Goal: Task Accomplishment & Management: Use online tool/utility

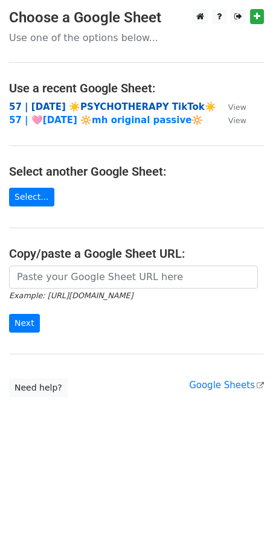
click at [70, 102] on strong "57 | [DATE] ☀️PSYCHOTHERAPY TikTok☀️" at bounding box center [112, 107] width 207 height 11
click at [84, 103] on strong "57 | [DATE] ☀️PSYCHOTHERAPY TikTok☀️" at bounding box center [112, 107] width 207 height 11
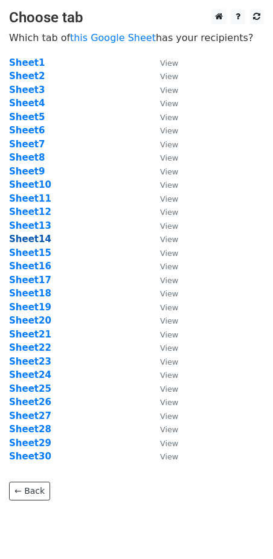
click at [39, 239] on strong "Sheet14" at bounding box center [30, 239] width 42 height 11
click at [120, 45] on main "Choose tab Which tab of this Google Sheet has your recipients? Sheet1 View Shee…" at bounding box center [136, 255] width 273 height 492
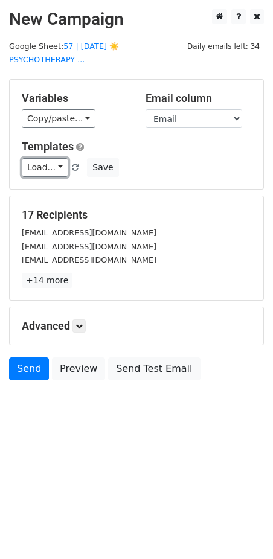
click at [42, 158] on link "Load..." at bounding box center [45, 167] width 47 height 19
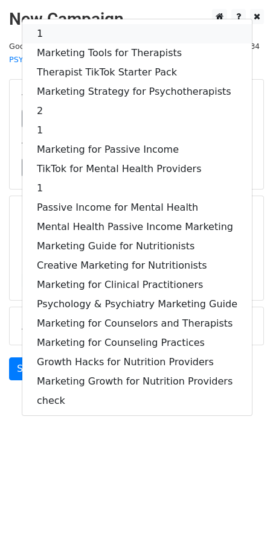
click at [88, 24] on link "1" at bounding box center [137, 33] width 230 height 19
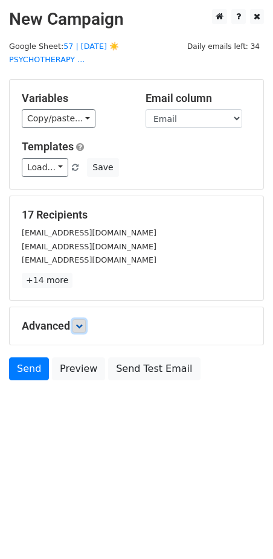
click at [80, 323] on icon at bounding box center [79, 326] width 7 height 7
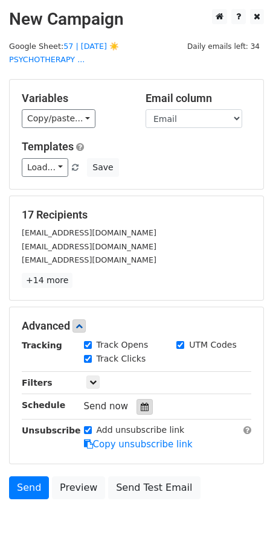
click at [141, 403] on icon at bounding box center [145, 407] width 8 height 8
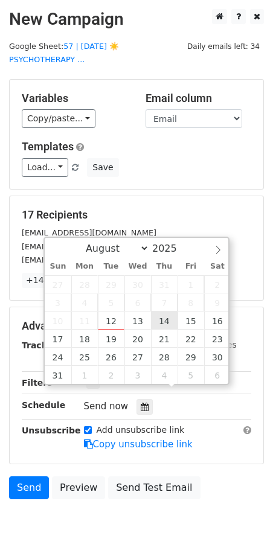
type input "2025-08-14 12:00"
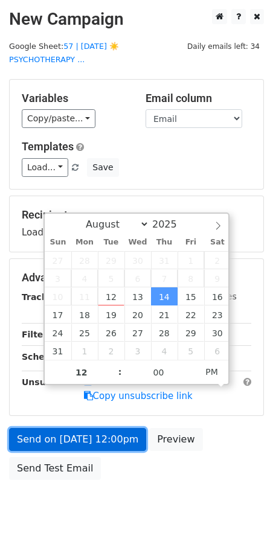
click at [80, 428] on link "Send on Aug 14 at 12:00pm" at bounding box center [77, 439] width 137 height 23
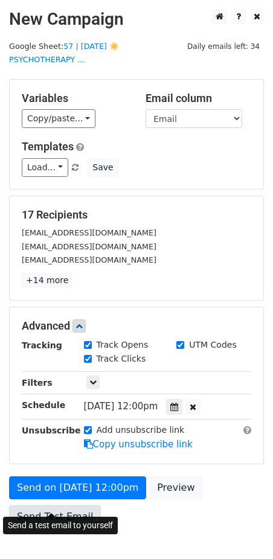
click at [50, 506] on link "Send Test Email" at bounding box center [55, 517] width 92 height 23
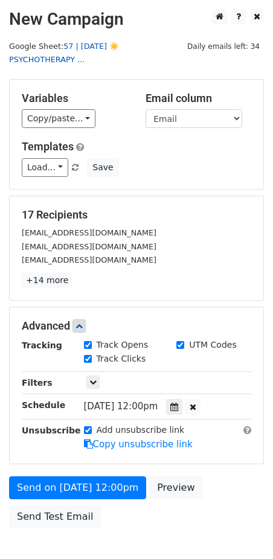
click at [119, 45] on link "57 | AUG 1 ☀️PSYCHOTHERAPY ..." at bounding box center [64, 53] width 110 height 23
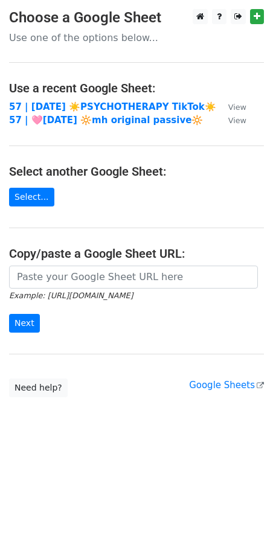
click at [95, 98] on main "Choose a Google Sheet Use one of the options below... Use a recent Google Sheet…" at bounding box center [136, 203] width 273 height 388
click at [95, 103] on strong "57 | [DATE] ☀️PSYCHOTHERAPY TikTok☀️" at bounding box center [112, 107] width 207 height 11
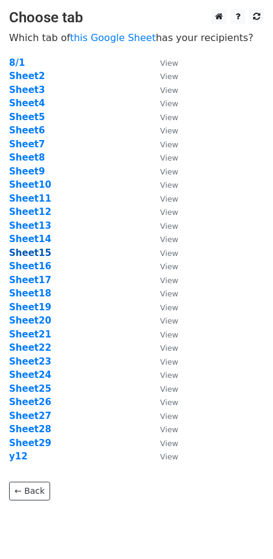
click at [32, 251] on strong "Sheet15" at bounding box center [30, 253] width 42 height 11
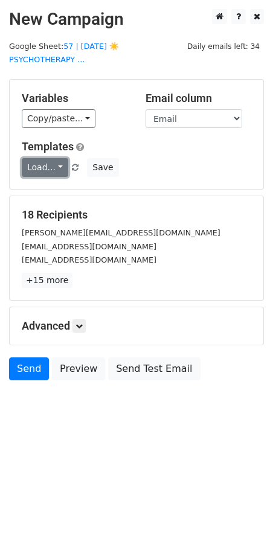
click at [52, 161] on link "Load..." at bounding box center [45, 167] width 47 height 19
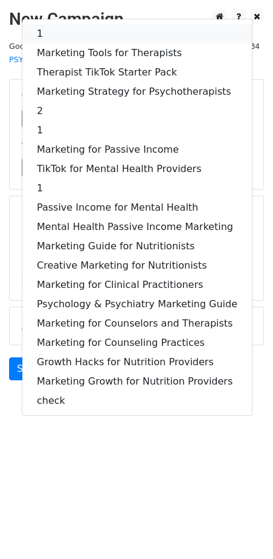
click at [97, 24] on link "1" at bounding box center [137, 33] width 230 height 19
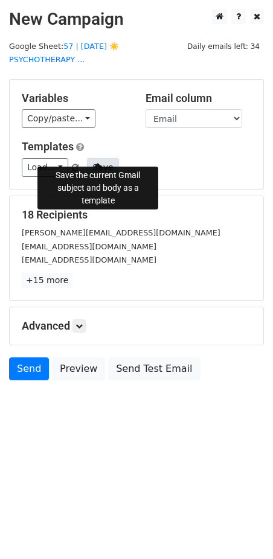
click at [110, 158] on button "Save" at bounding box center [102, 167] width 31 height 19
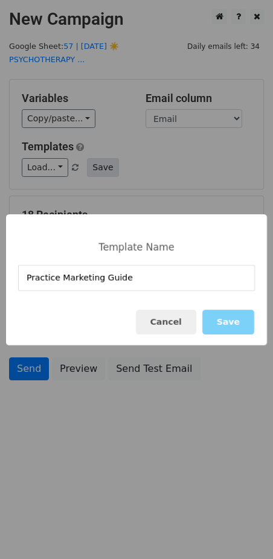
type input "Practice Marketing Guide"
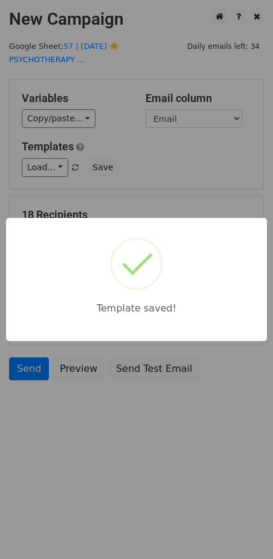
click at [184, 162] on div "Template saved!" at bounding box center [136, 279] width 273 height 559
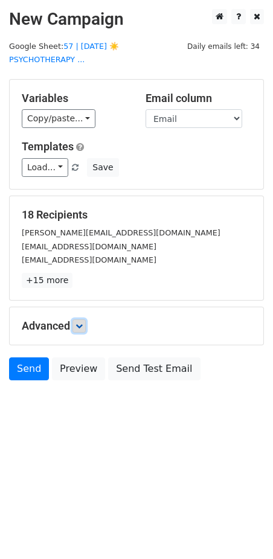
click at [76, 320] on link at bounding box center [79, 326] width 13 height 13
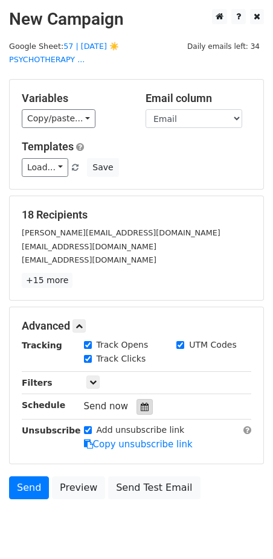
click at [141, 403] on icon at bounding box center [145, 407] width 8 height 8
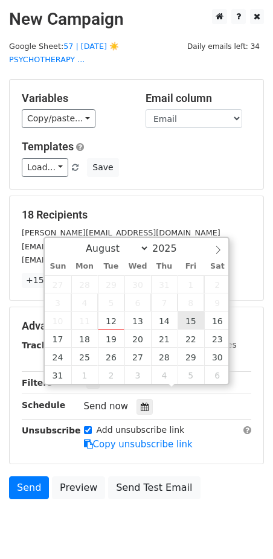
type input "2025-08-15 12:00"
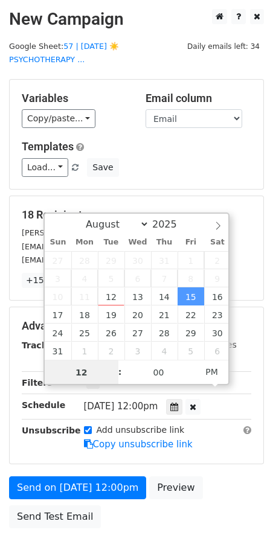
type input "6"
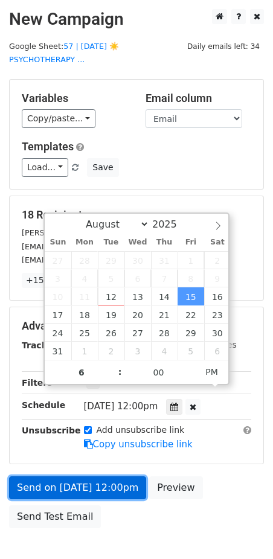
type input "2025-08-15 18:00"
drag, startPoint x: 77, startPoint y: 474, endPoint x: 62, endPoint y: 495, distance: 26.5
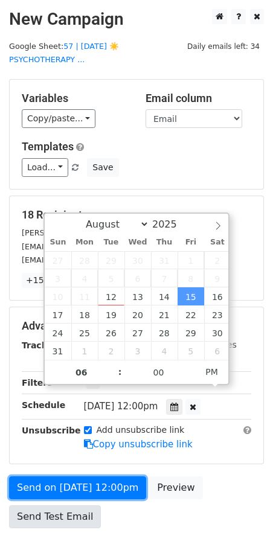
click at [77, 477] on link "Send on Aug 15 at 12:00pm" at bounding box center [77, 488] width 137 height 23
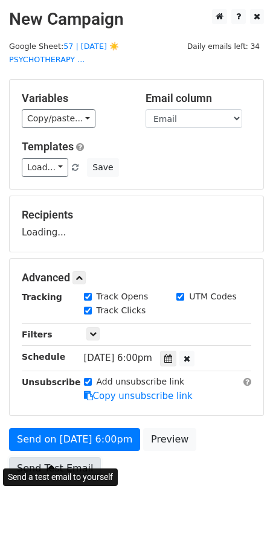
click at [53, 457] on link "Send Test Email" at bounding box center [55, 468] width 92 height 23
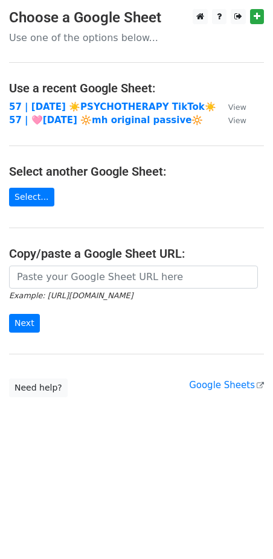
drag, startPoint x: 101, startPoint y: 106, endPoint x: 107, endPoint y: 97, distance: 10.9
click at [101, 105] on strong "57 | [DATE] ☀️PSYCHOTHERAPY TikTok☀️" at bounding box center [112, 107] width 207 height 11
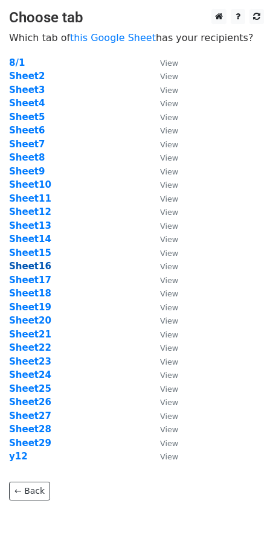
click at [37, 266] on strong "Sheet16" at bounding box center [30, 266] width 42 height 11
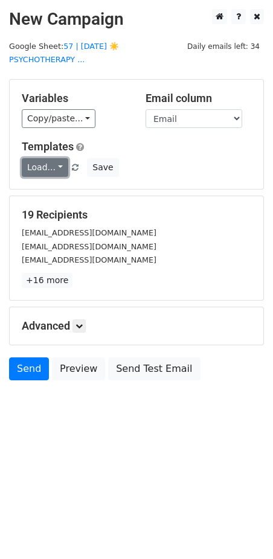
click at [48, 158] on link "Load..." at bounding box center [45, 167] width 47 height 19
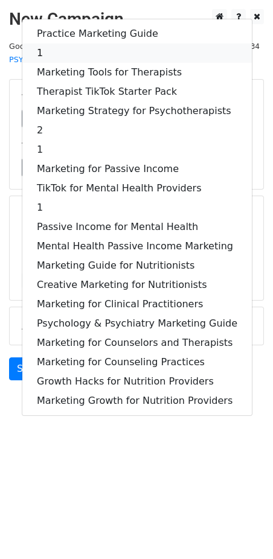
click at [80, 44] on link "1" at bounding box center [137, 53] width 230 height 19
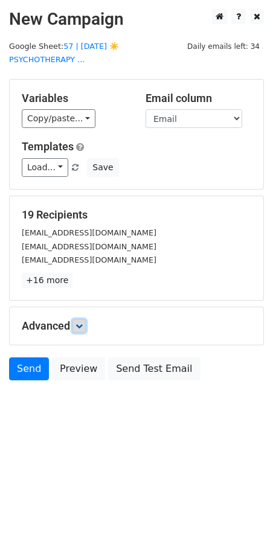
click at [79, 323] on icon at bounding box center [79, 326] width 7 height 7
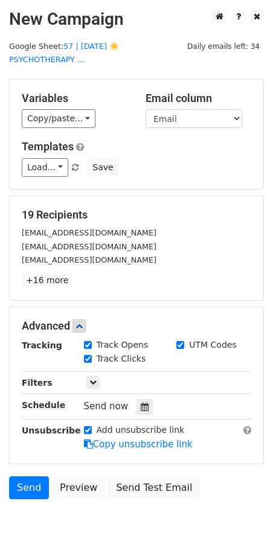
drag, startPoint x: 140, startPoint y: 392, endPoint x: 182, endPoint y: 376, distance: 45.1
click at [141, 403] on icon at bounding box center [145, 407] width 8 height 8
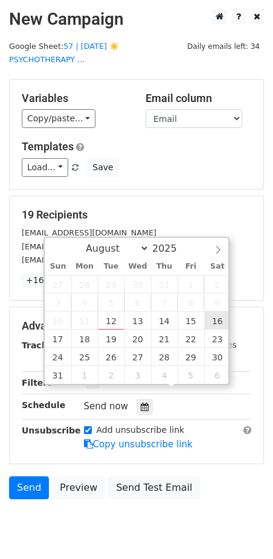
type input "2025-08-16 12:00"
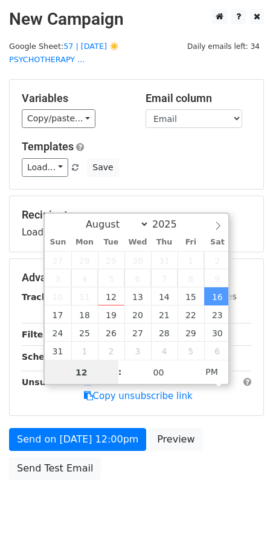
type input "7"
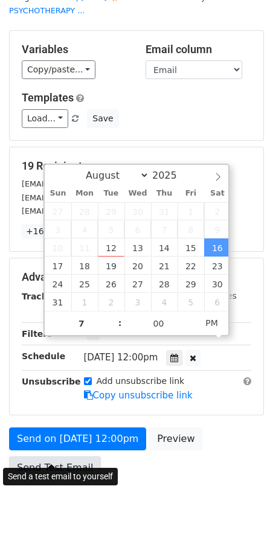
type input "2025-08-16 19:00"
click at [46, 457] on link "Send Test Email" at bounding box center [55, 468] width 92 height 23
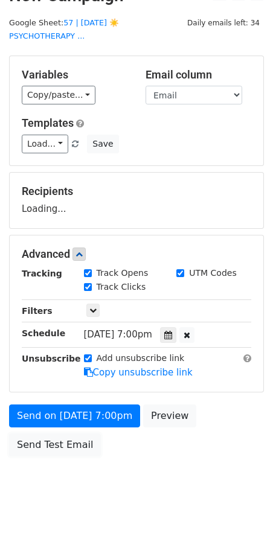
scroll to position [8, 0]
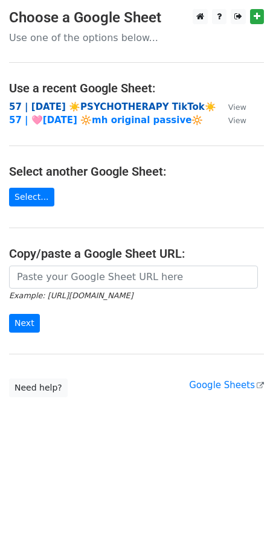
click at [109, 105] on strong "57 | [DATE] ☀️PSYCHOTHERAPY TikTok☀️" at bounding box center [112, 107] width 207 height 11
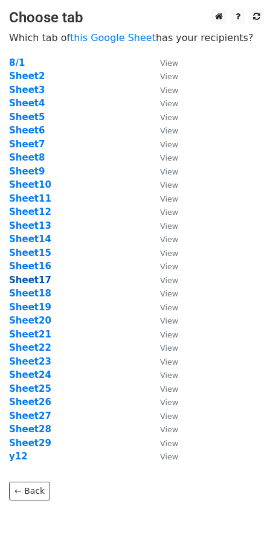
click at [36, 279] on strong "Sheet17" at bounding box center [30, 280] width 42 height 11
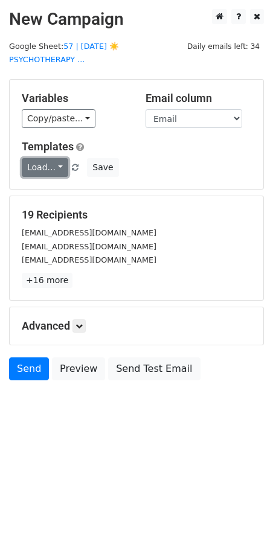
click at [42, 158] on link "Load..." at bounding box center [45, 167] width 47 height 19
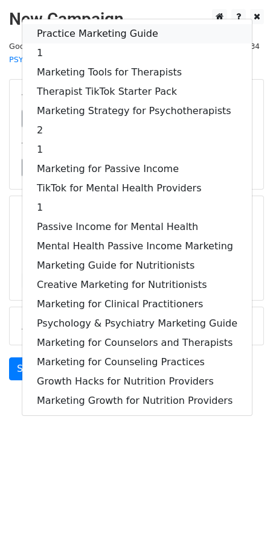
click at [97, 24] on link "Practice Marketing Guide" at bounding box center [137, 33] width 230 height 19
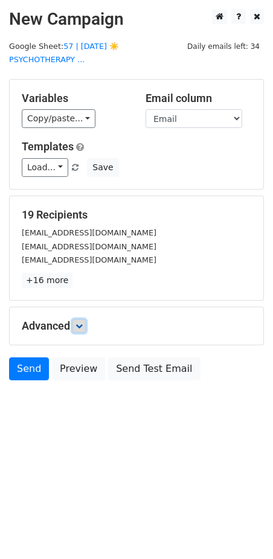
click at [80, 320] on link at bounding box center [79, 326] width 13 height 13
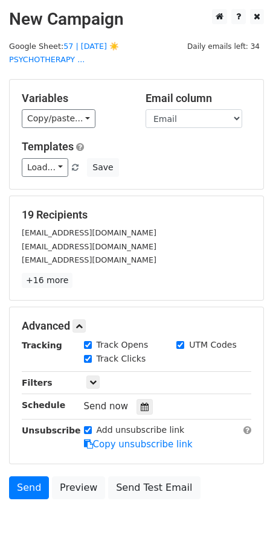
click at [148, 399] on div "Send now" at bounding box center [155, 407] width 142 height 16
click at [141, 403] on icon at bounding box center [145, 407] width 8 height 8
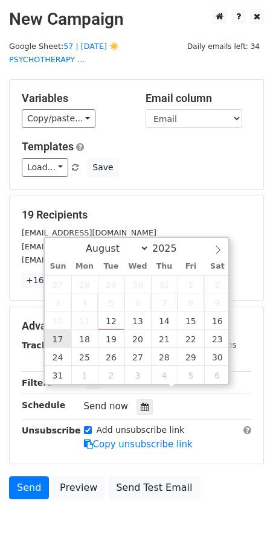
type input "[DATE] 12:00"
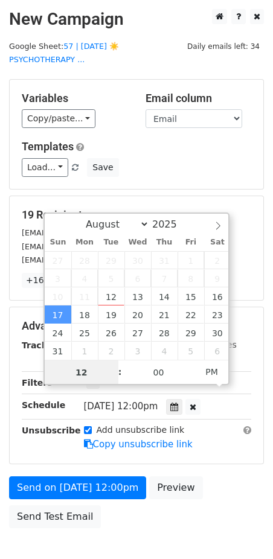
type input "5"
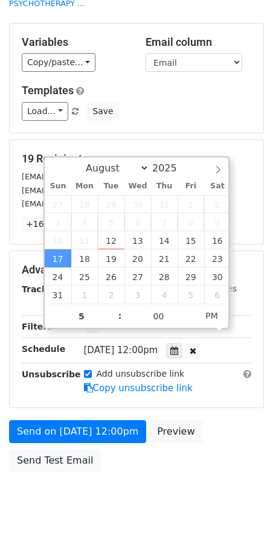
type input "[DATE] 17:00"
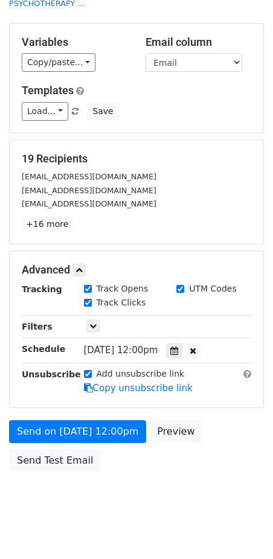
click at [40, 464] on body "New Campaign Daily emails left: 34 Google Sheet: 57 | [DATE] ☀️PSYCHOTHERAPY ..…" at bounding box center [136, 240] width 273 height 574
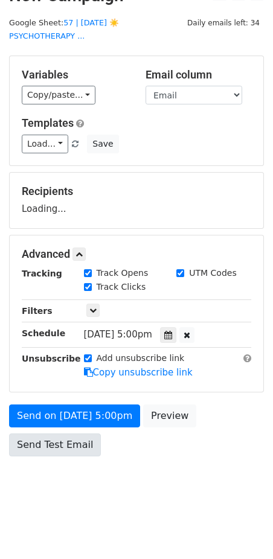
scroll to position [8, 0]
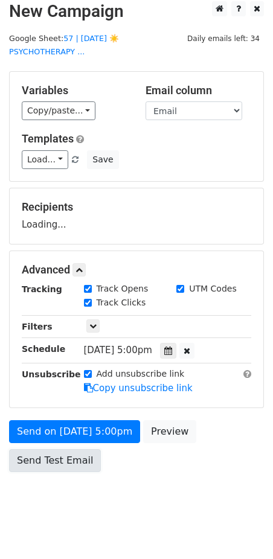
click at [52, 456] on link "Send Test Email" at bounding box center [55, 461] width 92 height 23
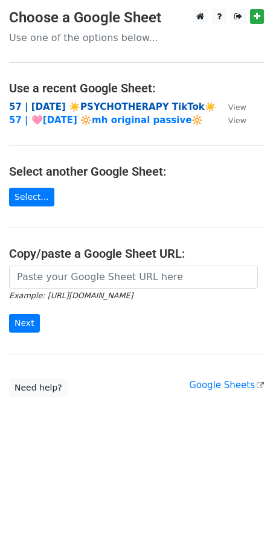
click at [103, 103] on strong "57 | [DATE] ☀️PSYCHOTHERAPY TikTok☀️" at bounding box center [112, 107] width 207 height 11
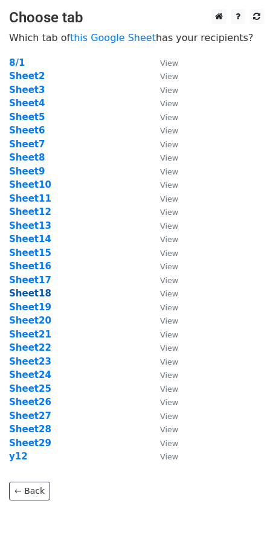
click at [41, 294] on strong "Sheet18" at bounding box center [30, 293] width 42 height 11
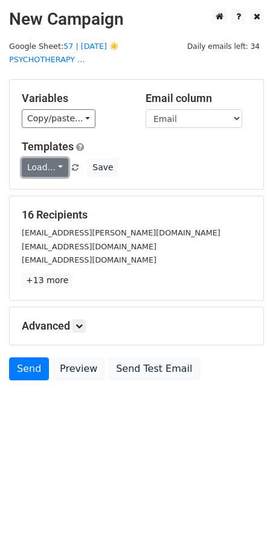
click at [44, 158] on link "Load..." at bounding box center [45, 167] width 47 height 19
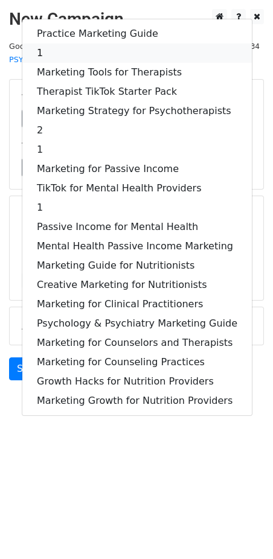
click at [95, 44] on link "1" at bounding box center [137, 53] width 230 height 19
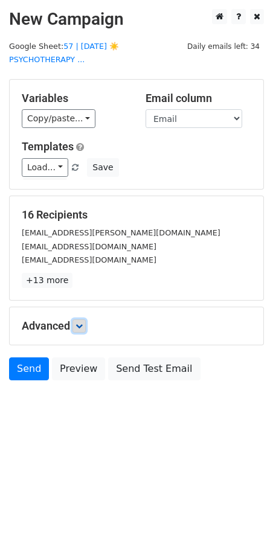
click at [80, 320] on link at bounding box center [79, 326] width 13 height 13
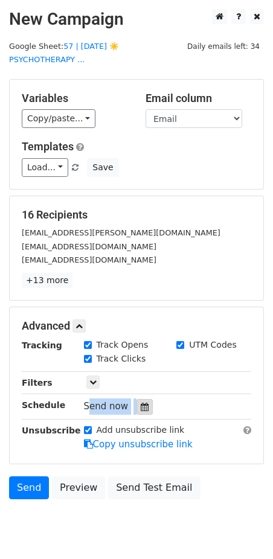
click at [138, 388] on div "Tracking Track Opens UTM Codes Track Clicks Filters Only include spreadsheet ro…" at bounding box center [137, 395] width 230 height 113
click at [141, 403] on icon at bounding box center [145, 407] width 8 height 8
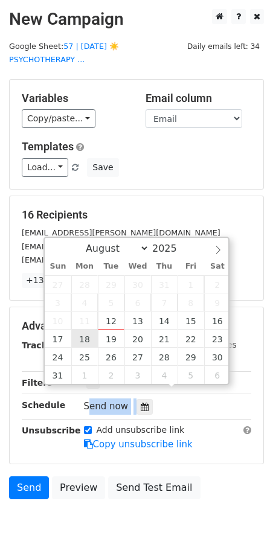
type input "2025-08-18 12:00"
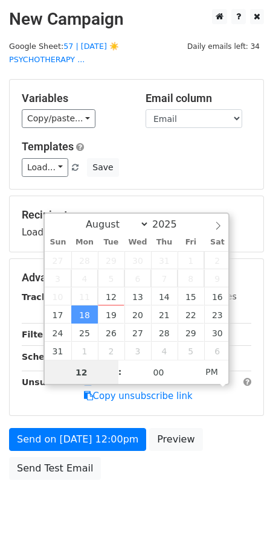
type input "8"
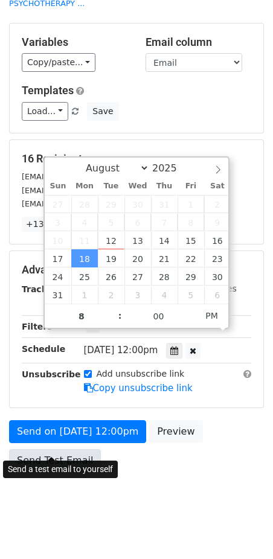
type input "2025-08-18 20:00"
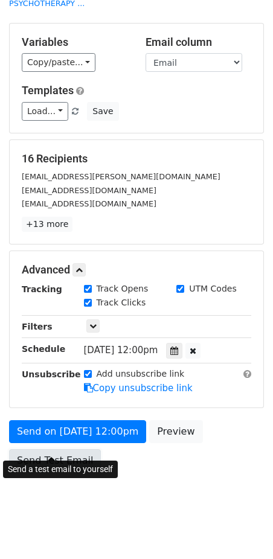
click at [40, 452] on link "Send Test Email" at bounding box center [55, 461] width 92 height 23
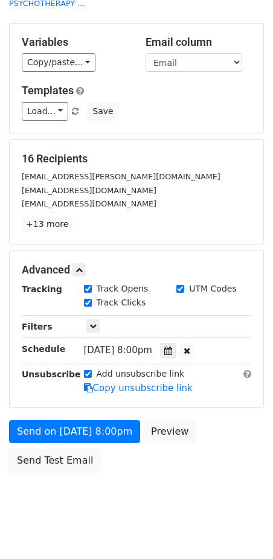
scroll to position [8, 0]
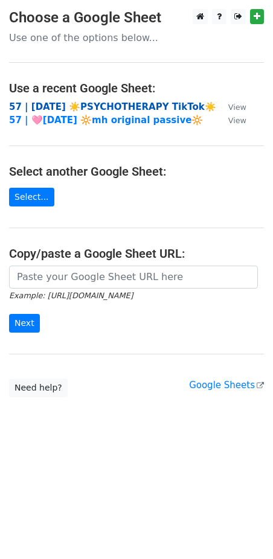
click at [104, 102] on strong "57 | [DATE] ☀️PSYCHOTHERAPY TikTok☀️" at bounding box center [112, 107] width 207 height 11
